Goal: Task Accomplishment & Management: Use online tool/utility

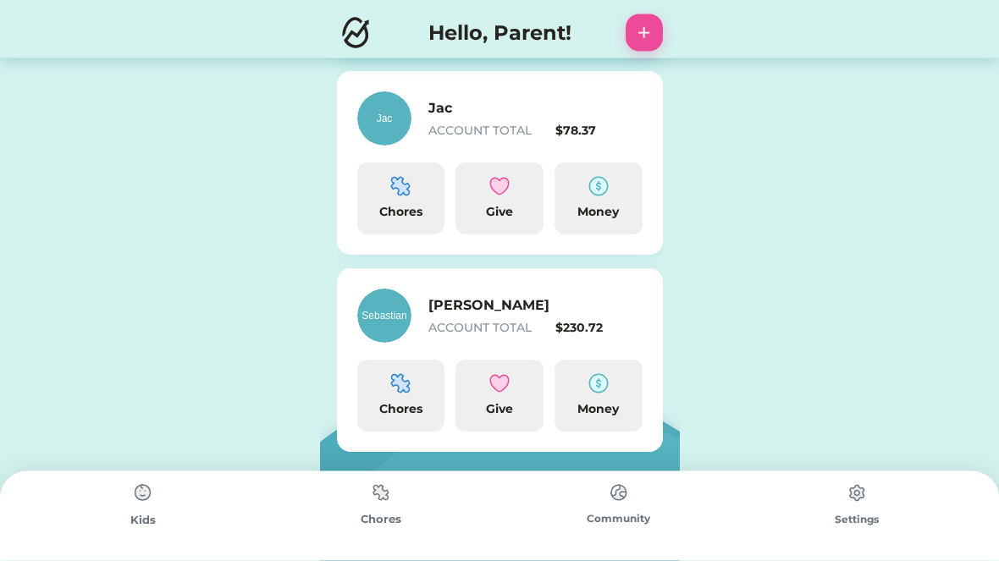
scroll to position [66, 0]
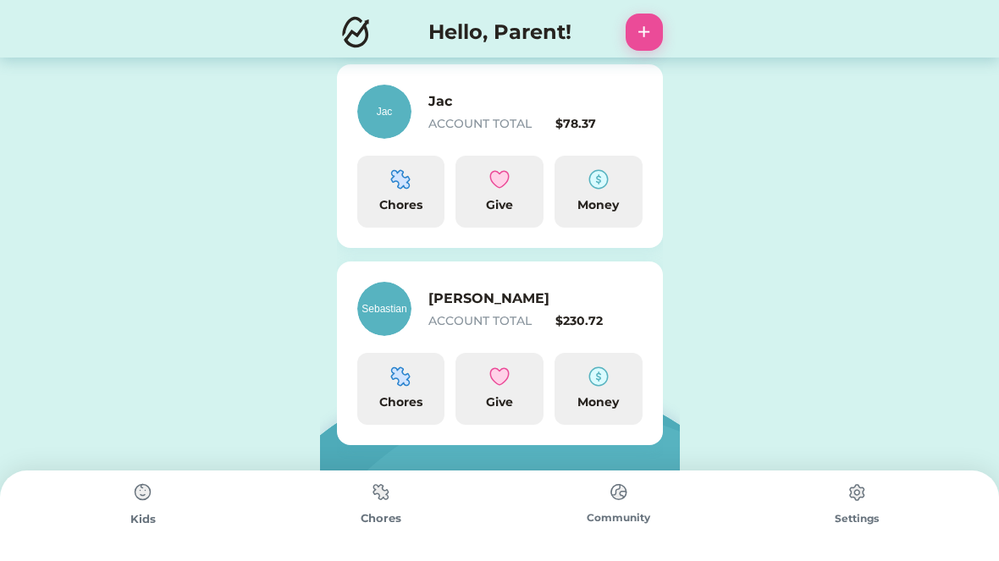
click at [602, 120] on div "$78.37" at bounding box center [598, 125] width 87 height 18
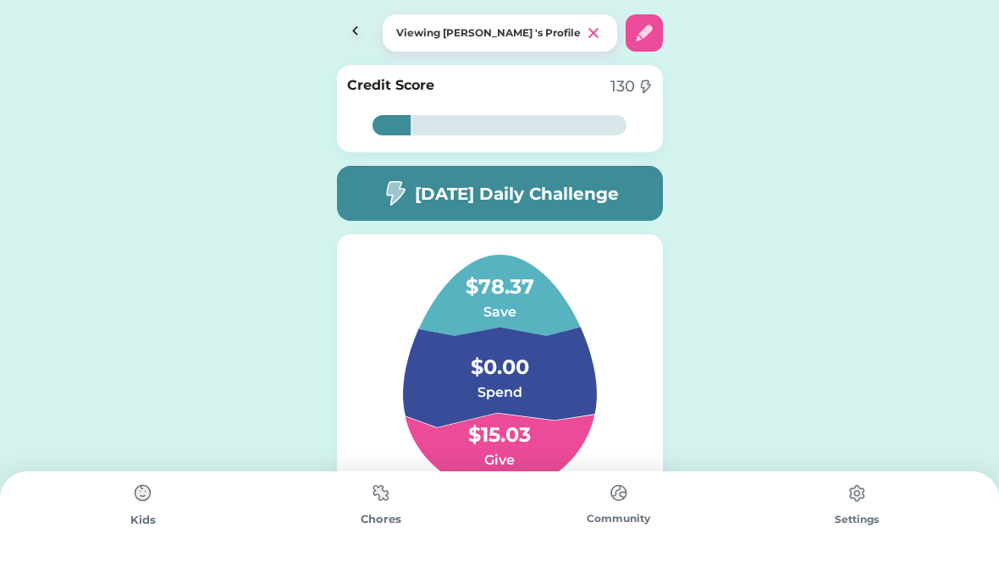
click at [543, 306] on h6 "Save" at bounding box center [499, 312] width 169 height 20
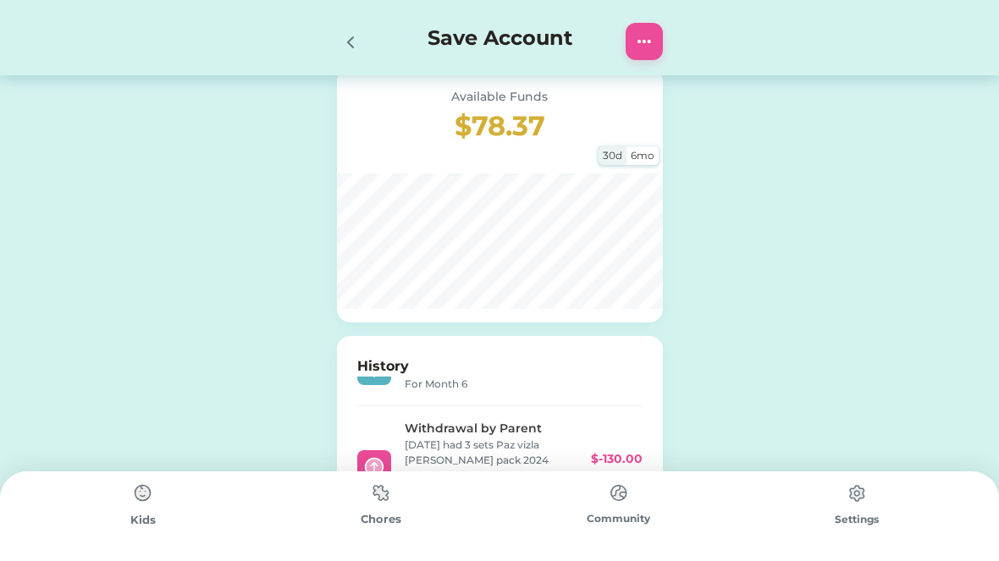
scroll to position [263, 0]
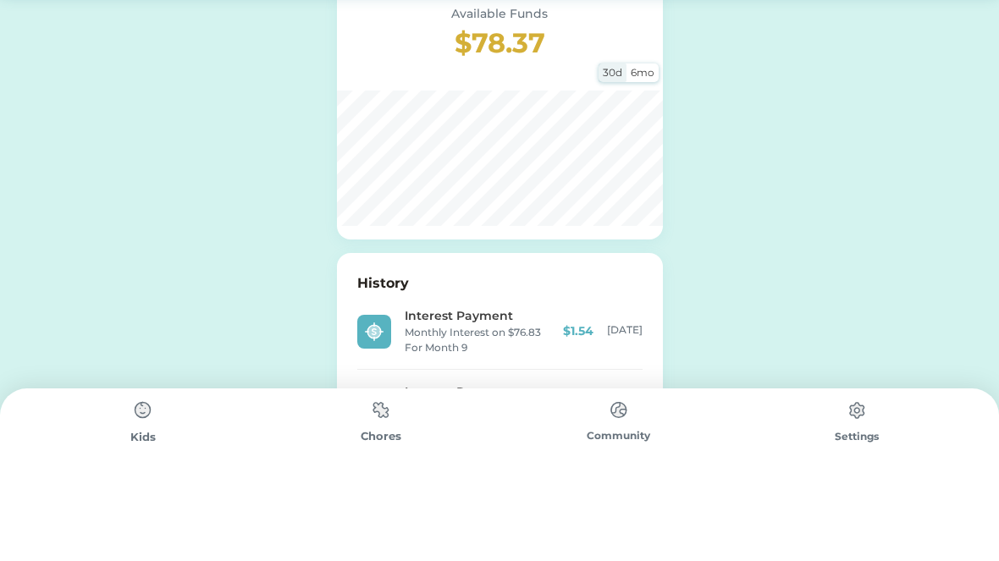
click at [343, 81] on div "Available Funds $78.37" at bounding box center [500, 113] width 326 height 65
click at [352, 81] on div "Available Funds $78.37" at bounding box center [500, 113] width 326 height 65
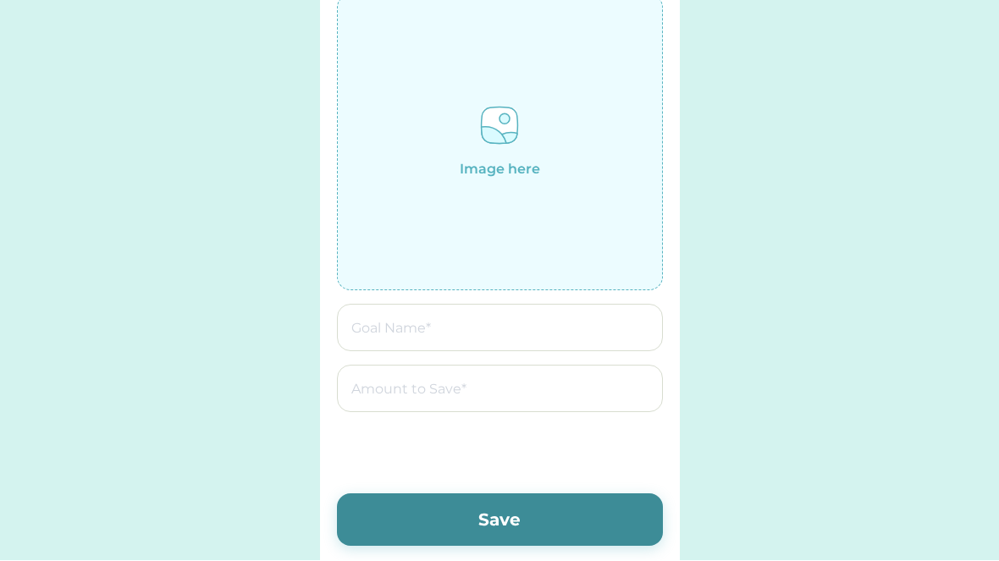
scroll to position [75, 0]
click at [569, 174] on input "file" at bounding box center [500, 143] width 324 height 295
